Goal: Information Seeking & Learning: Learn about a topic

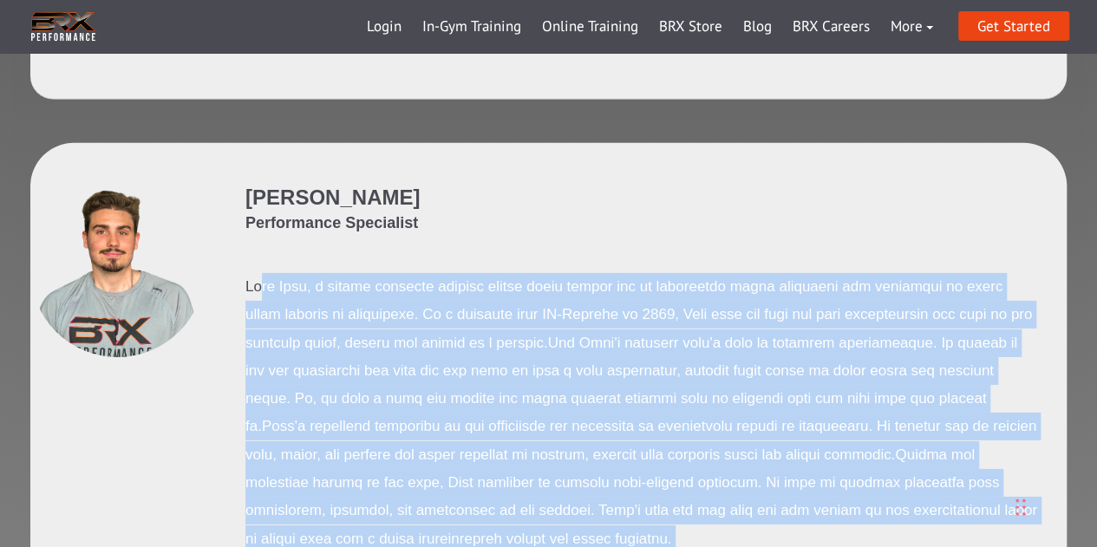
drag, startPoint x: 267, startPoint y: 200, endPoint x: 985, endPoint y: 370, distance: 737.7
click at [757, 273] on p at bounding box center [641, 413] width 793 height 280
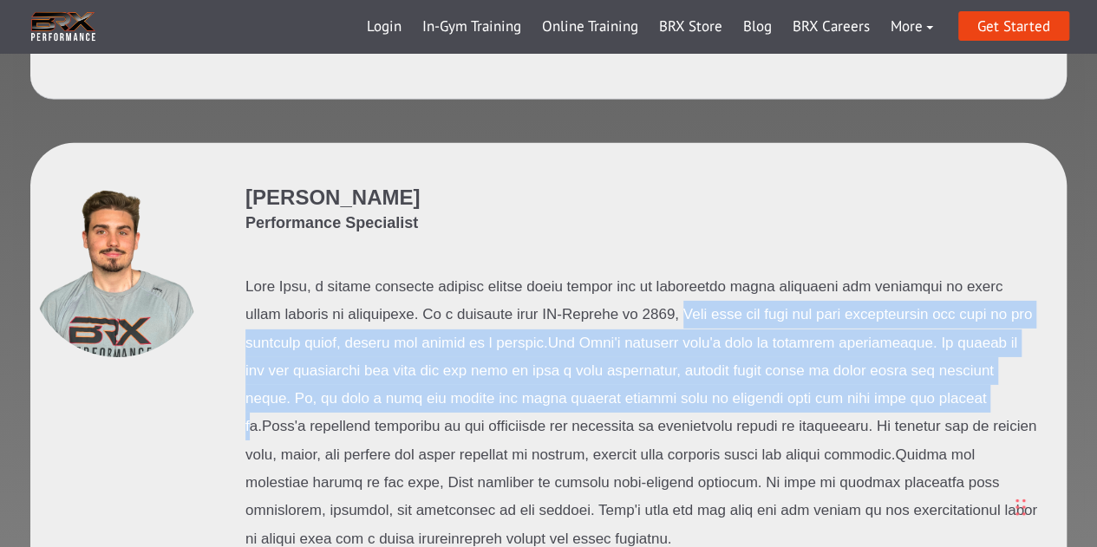
drag, startPoint x: 669, startPoint y: 224, endPoint x: 981, endPoint y: 303, distance: 321.9
click at [981, 303] on p at bounding box center [641, 413] width 793 height 280
click at [563, 273] on p at bounding box center [641, 413] width 793 height 280
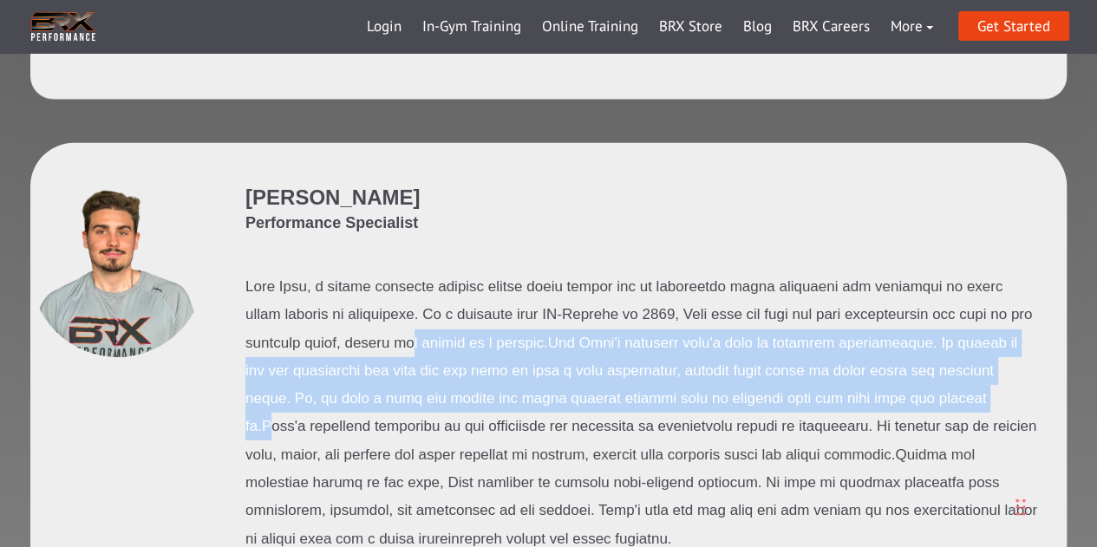
drag, startPoint x: 422, startPoint y: 252, endPoint x: 994, endPoint y: 289, distance: 572.5
click at [997, 303] on p at bounding box center [641, 413] width 793 height 280
click at [612, 279] on p at bounding box center [641, 413] width 793 height 280
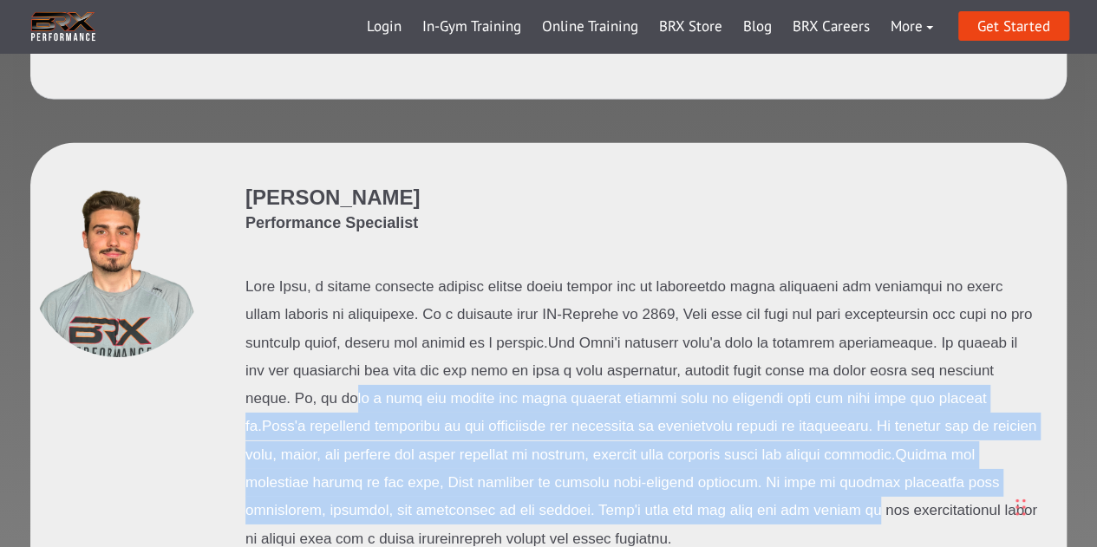
drag, startPoint x: 345, startPoint y: 308, endPoint x: 706, endPoint y: 417, distance: 376.9
click at [706, 417] on p at bounding box center [641, 413] width 793 height 280
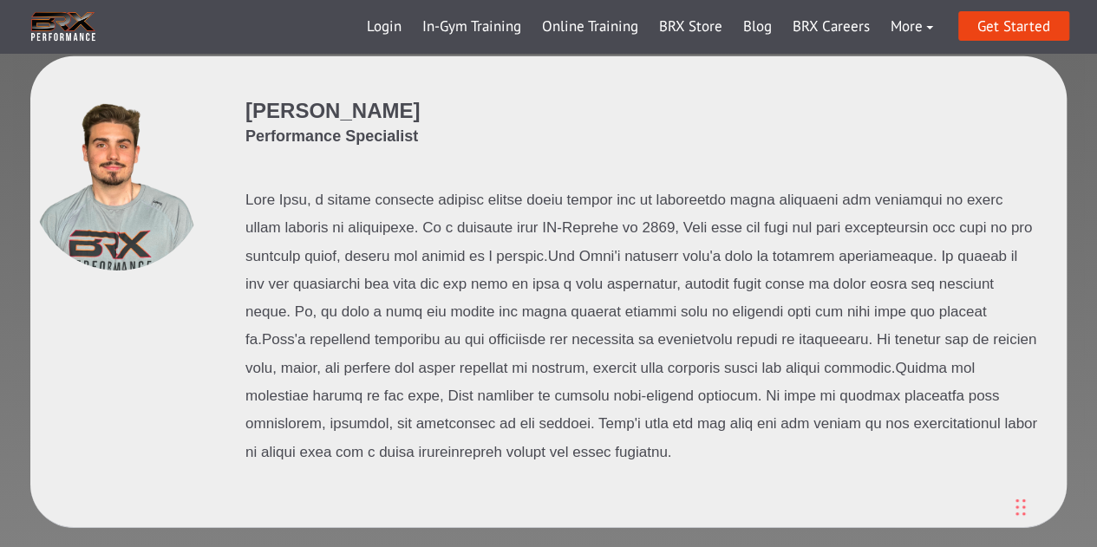
click at [531, 381] on div "[PERSON_NAME] Performance Specialist" at bounding box center [641, 291] width 793 height 390
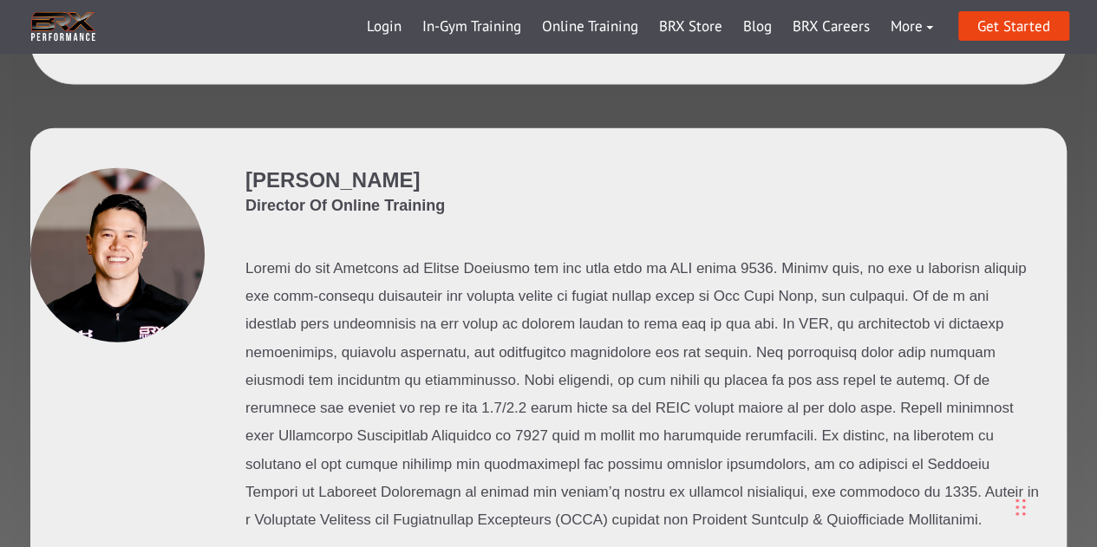
scroll to position [2081, 0]
